Goal: Task Accomplishment & Management: Manage account settings

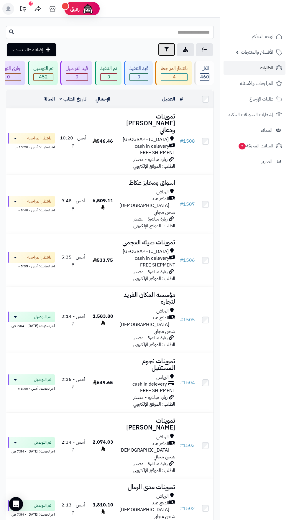
click at [166, 49] on icon "button" at bounding box center [166, 49] width 5 height 5
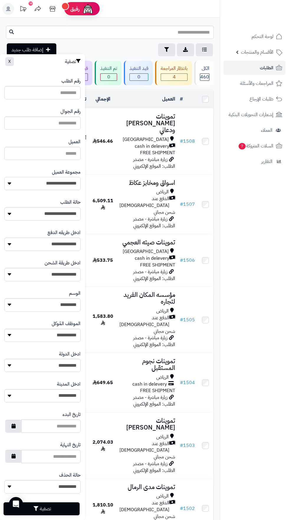
click at [66, 183] on select "**********" at bounding box center [42, 183] width 76 height 13
select select
click at [66, 509] on button "تصفية" at bounding box center [42, 508] width 76 height 13
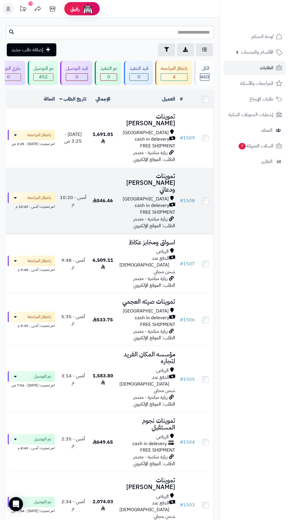
click at [155, 178] on h3 "تموينات [PERSON_NAME] ودعاني" at bounding box center [147, 183] width 56 height 20
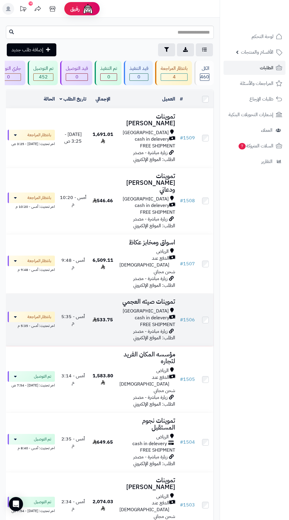
click at [154, 321] on span "FREE SHIPMENT" at bounding box center [157, 324] width 35 height 7
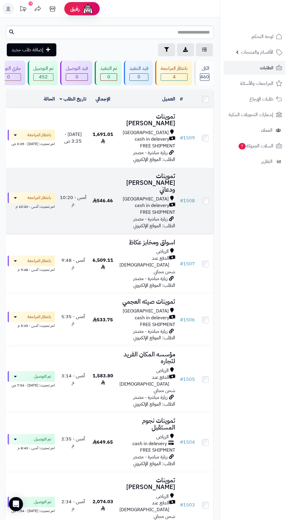
click at [143, 196] on div "[GEOGRAPHIC_DATA]" at bounding box center [147, 199] width 56 height 7
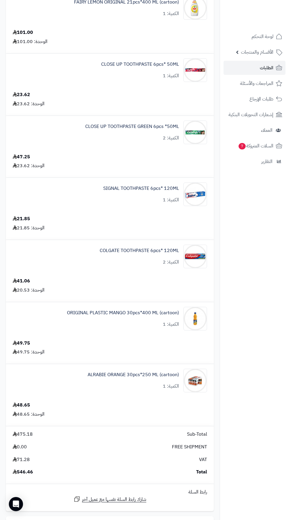
scroll to position [387, 0]
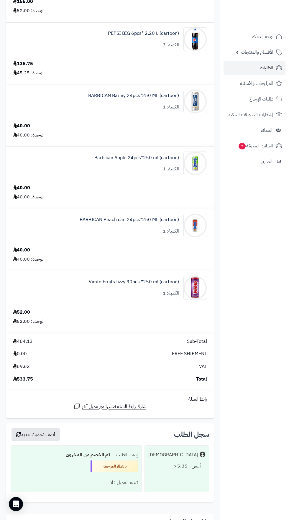
scroll to position [442, 0]
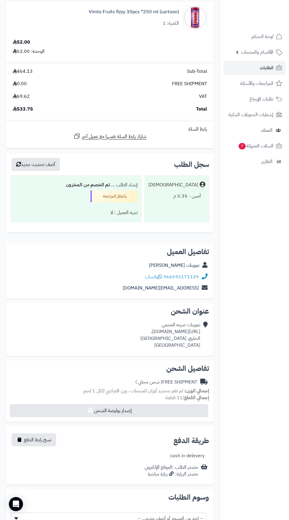
copy div "https://maps.app.goo.gl/aa76hYs7xmaNTkJA9،"
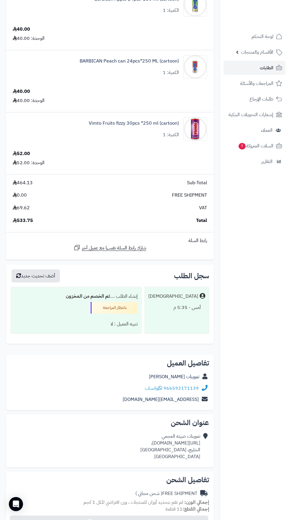
scroll to position [0, 0]
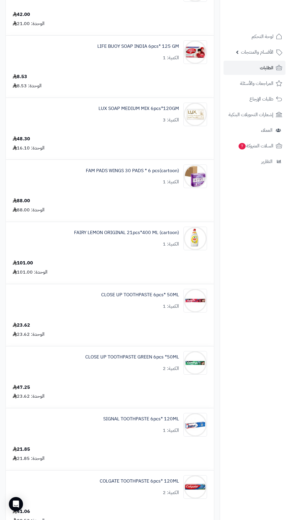
scroll to position [161, 0]
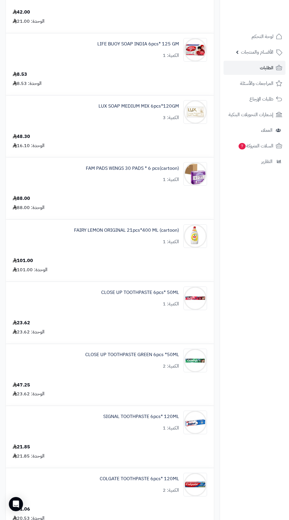
click at [234, 256] on nav "لوحة التحكم الأقسام والمنتجات المنتجات الأقسام الماركات مواصفات المنتجات مواصفا…" at bounding box center [254, 267] width 69 height 520
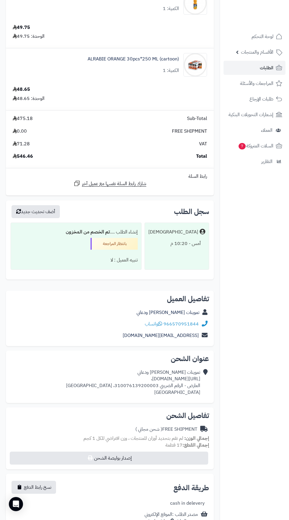
scroll to position [752, 0]
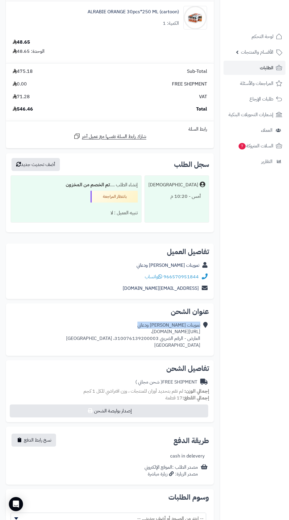
copy div "تموينات [PERSON_NAME] ودعاني"
copy div "[URL][DOMAIN_NAME]،"
